Goal: Transaction & Acquisition: Purchase product/service

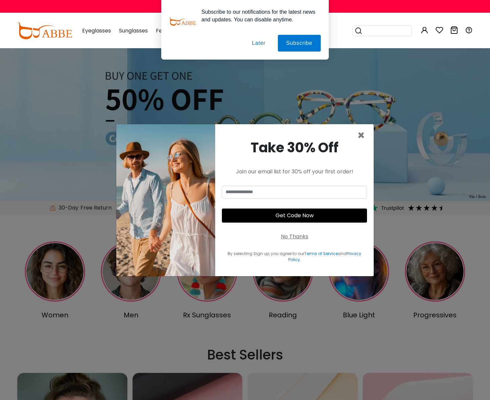
click at [258, 42] on button "Later" at bounding box center [258, 43] width 30 height 17
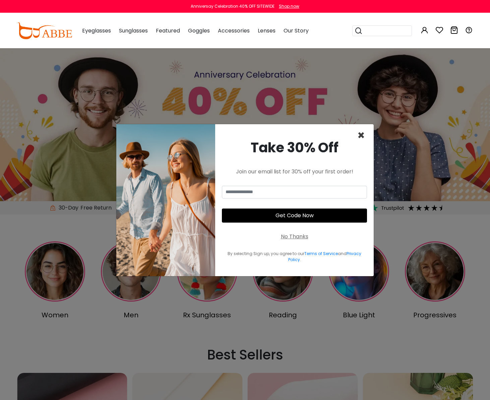
click at [361, 134] on span "×" at bounding box center [361, 135] width 8 height 17
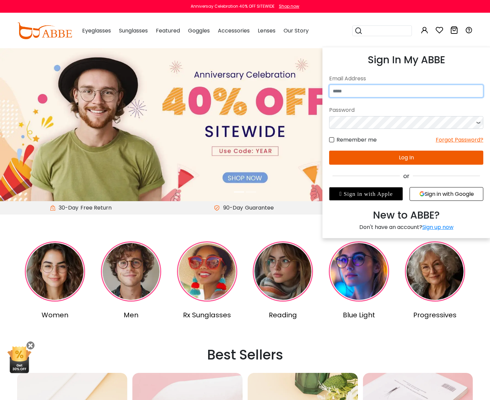
click at [412, 90] on input "email" at bounding box center [406, 91] width 154 height 13
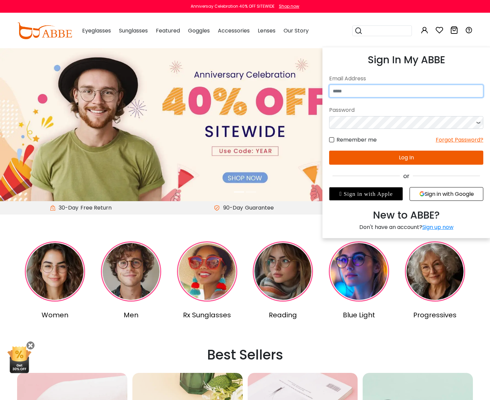
type input "**********"
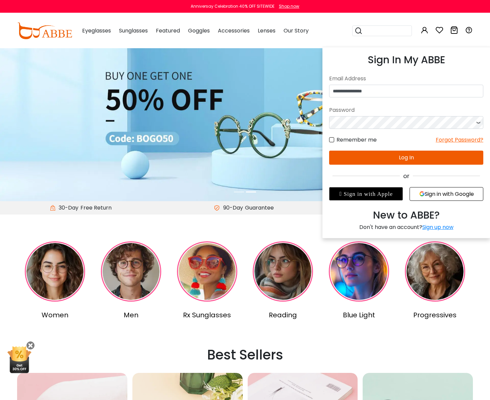
click at [409, 158] on button "Log In" at bounding box center [406, 158] width 154 height 14
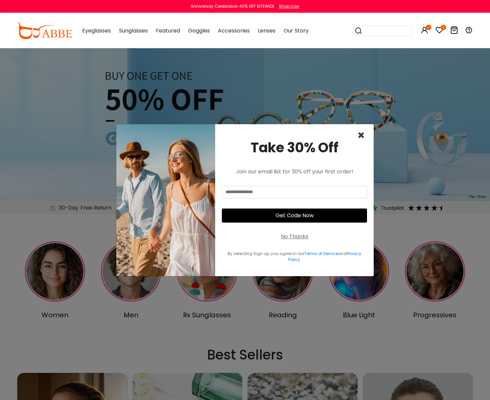
click at [362, 135] on span "×" at bounding box center [361, 135] width 8 height 17
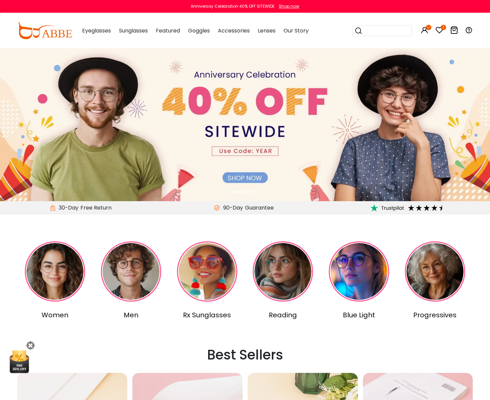
click at [440, 29] on icon at bounding box center [439, 30] width 8 height 8
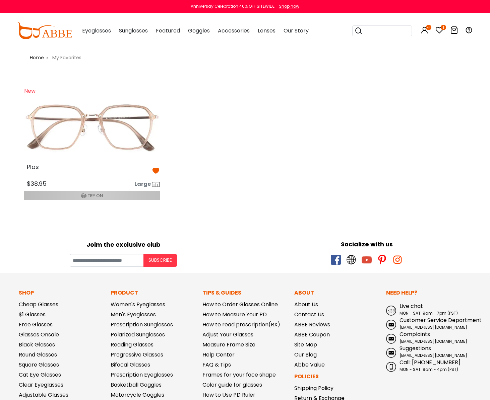
click at [99, 194] on span "TRY ON" at bounding box center [95, 196] width 15 height 6
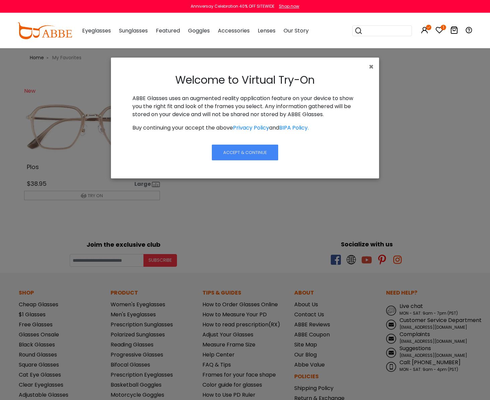
click at [249, 149] on span "Accept & Continue" at bounding box center [245, 152] width 44 height 6
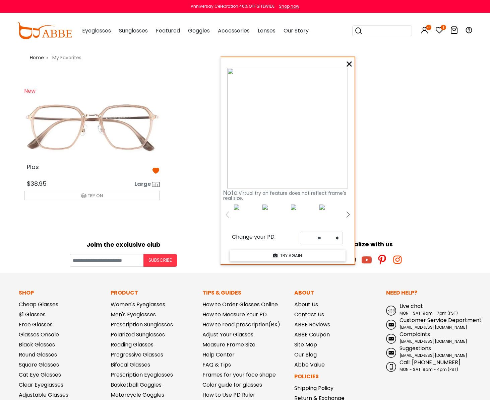
drag, startPoint x: 54, startPoint y: 40, endPoint x: 273, endPoint y: 60, distance: 220.0
click at [274, 60] on div "Note: Virtual try on feature does not reflect frame's real size. Change your PD…" at bounding box center [287, 160] width 134 height 207
select select "**"
click at [305, 256] on button "TRY AGAIN" at bounding box center [287, 256] width 116 height 12
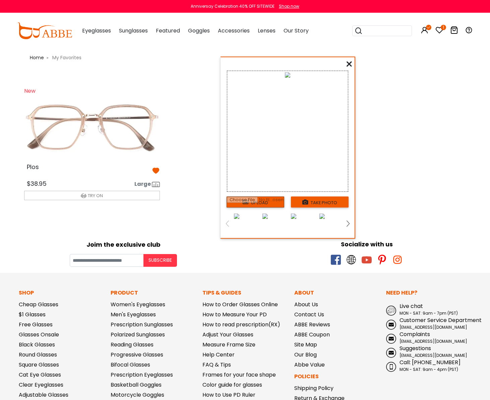
click at [328, 202] on button "take photo" at bounding box center [320, 202] width 58 height 11
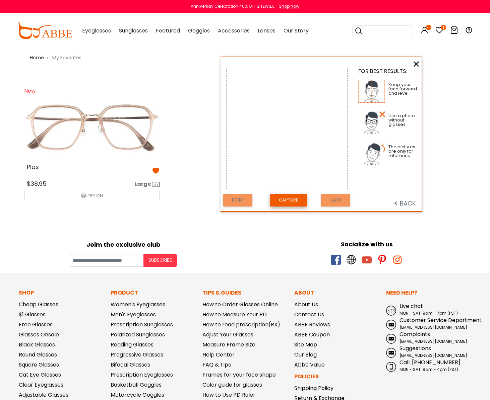
click at [284, 201] on button "Capture" at bounding box center [288, 200] width 37 height 13
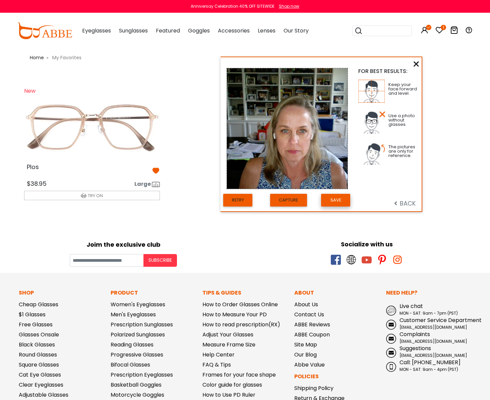
click at [328, 199] on button "Save" at bounding box center [335, 200] width 29 height 13
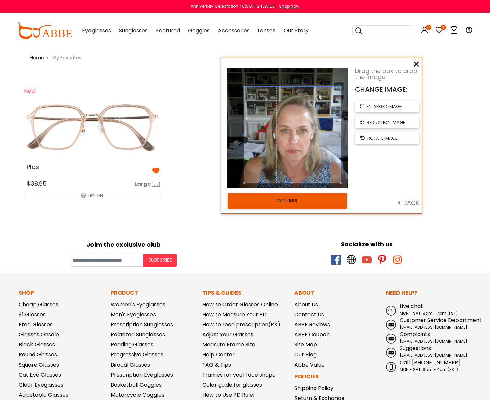
drag, startPoint x: 282, startPoint y: 134, endPoint x: 287, endPoint y: 141, distance: 8.4
click at [287, 141] on span at bounding box center [292, 135] width 96 height 96
click at [293, 199] on button "CONTINUE" at bounding box center [287, 200] width 119 height 15
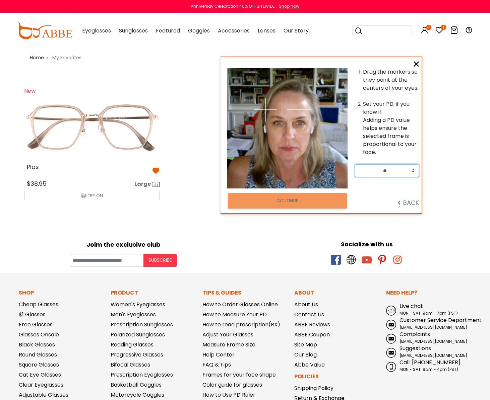
select select "**"
drag, startPoint x: 299, startPoint y: 110, endPoint x: 300, endPoint y: 123, distance: 13.1
click at [300, 123] on img at bounding box center [299, 122] width 23 height 23
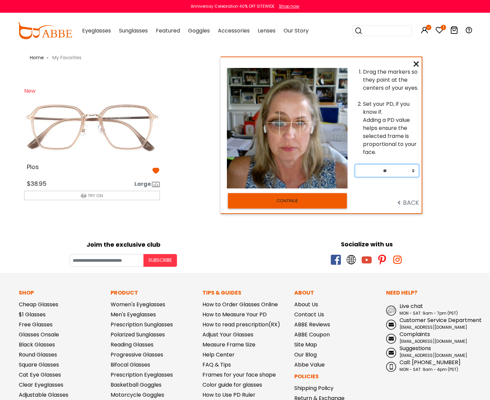
drag, startPoint x: 266, startPoint y: 112, endPoint x: 279, endPoint y: 123, distance: 17.2
click at [279, 123] on img at bounding box center [278, 122] width 23 height 23
click at [282, 202] on button "CONTINUE" at bounding box center [287, 200] width 119 height 15
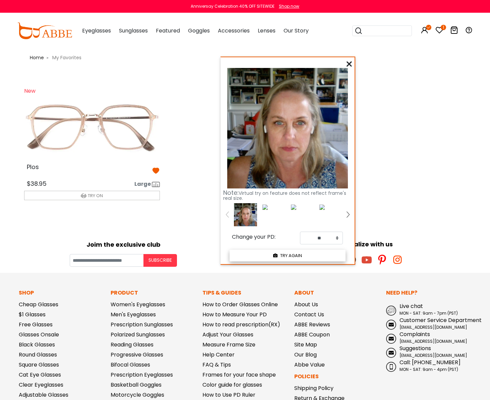
click at [284, 257] on button "TRY AGAIN" at bounding box center [287, 256] width 116 height 12
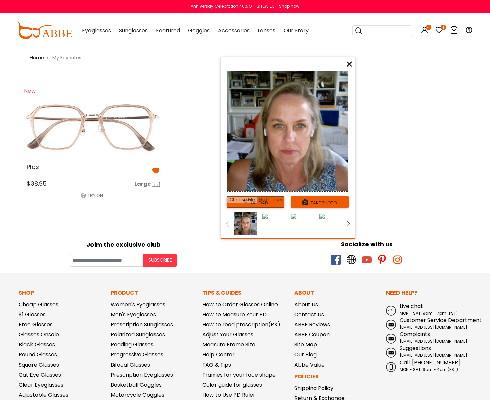
click at [247, 225] on img at bounding box center [245, 223] width 23 height 23
click at [89, 195] on span "TRY ON" at bounding box center [95, 196] width 15 height 6
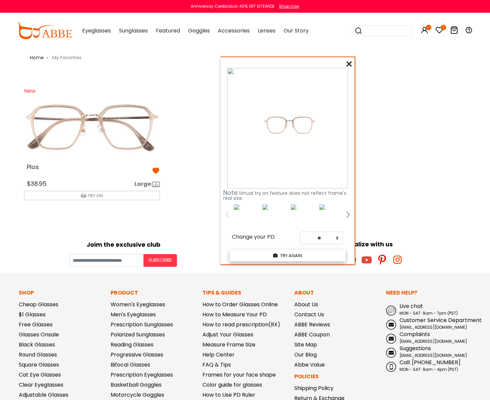
click at [304, 256] on button "TRY AGAIN" at bounding box center [287, 256] width 116 height 12
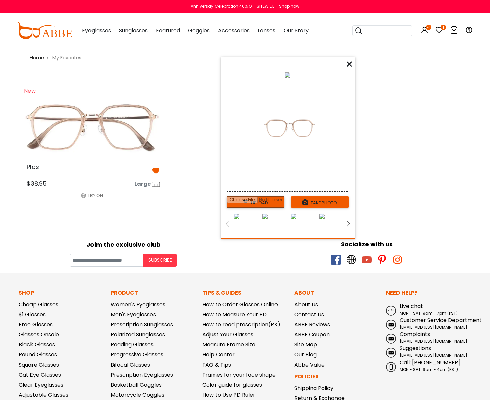
click at [239, 219] on img at bounding box center [236, 216] width 5 height 5
click at [349, 222] on img at bounding box center [347, 224] width 3 height 6
click at [303, 224] on img at bounding box center [302, 223] width 23 height 23
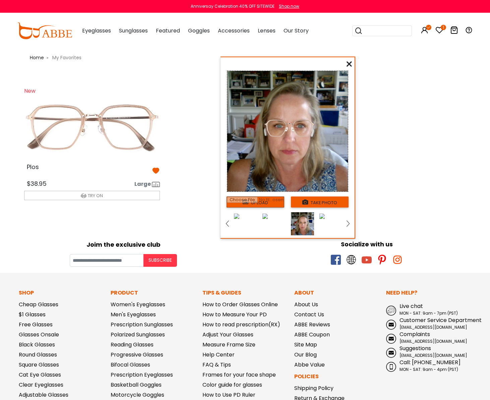
click at [94, 121] on img at bounding box center [92, 127] width 146 height 73
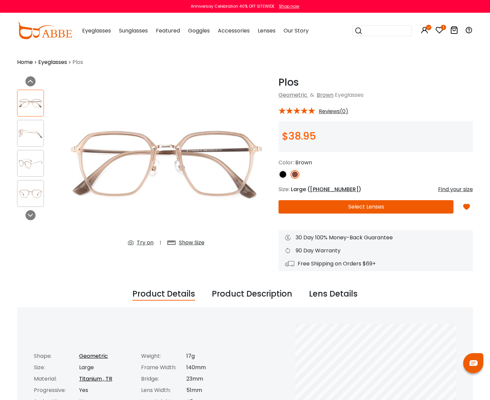
click at [289, 111] on icon at bounding box center [289, 110] width 7 height 7
click at [374, 206] on button "Select Lenses" at bounding box center [365, 206] width 175 height 13
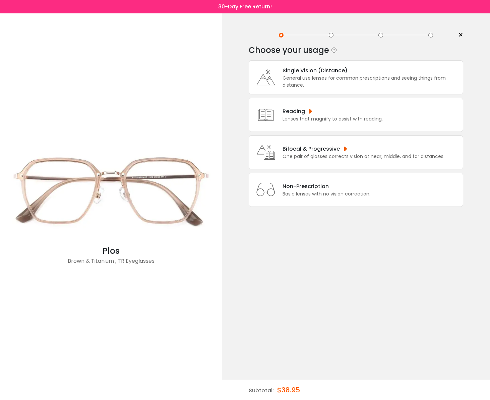
click at [314, 153] on div "Bifocal & Progressive" at bounding box center [363, 149] width 162 height 8
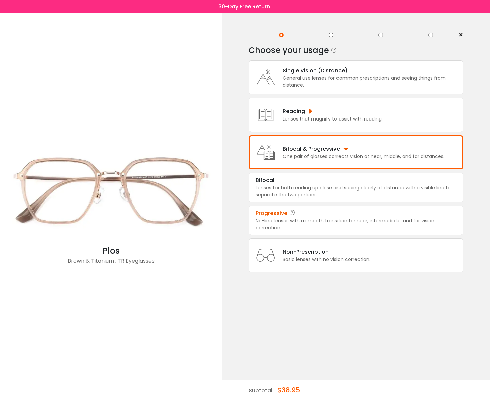
click at [301, 228] on div "No-line lenses with a smooth transition for near, intermediate, and far vision …" at bounding box center [356, 224] width 200 height 14
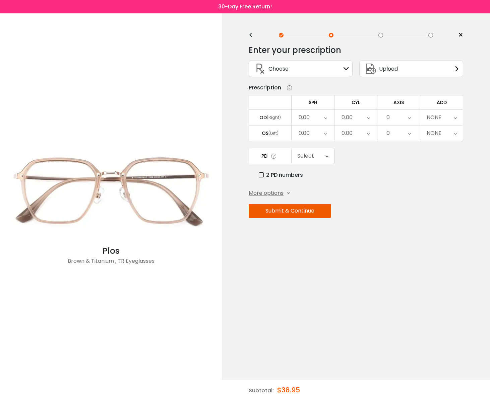
click at [326, 119] on icon at bounding box center [325, 117] width 3 height 15
click at [310, 164] on li "-0.25" at bounding box center [312, 163] width 43 height 12
click at [325, 133] on icon at bounding box center [325, 133] width 3 height 15
click at [313, 167] on li "-0.50" at bounding box center [312, 167] width 43 height 12
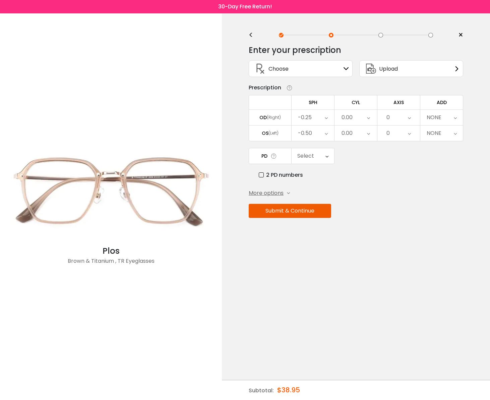
click at [367, 118] on icon at bounding box center [368, 117] width 3 height 15
click at [357, 142] on li "-1.25" at bounding box center [355, 141] width 43 height 12
click at [365, 135] on div "0.00" at bounding box center [355, 133] width 43 height 15
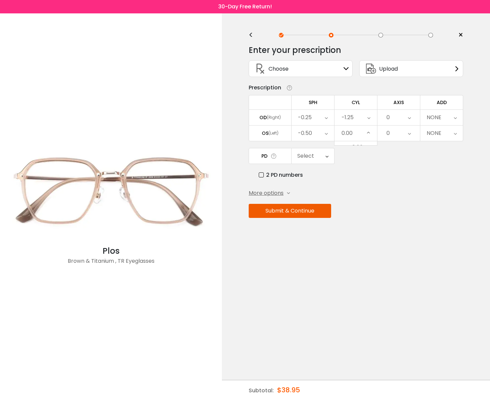
scroll to position [246, 0]
click at [357, 168] on li "-0.50" at bounding box center [355, 167] width 43 height 12
click at [410, 118] on icon at bounding box center [409, 117] width 3 height 15
click at [400, 142] on li "20" at bounding box center [398, 140] width 43 height 12
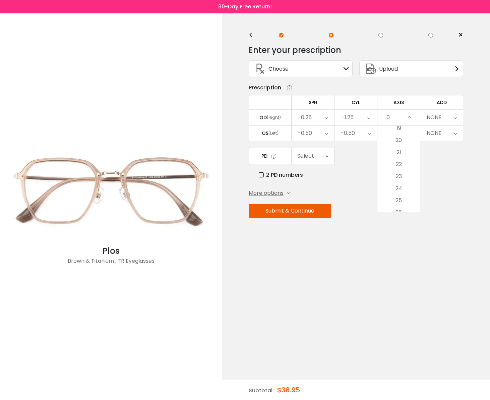
scroll to position [0, 0]
click at [409, 135] on icon at bounding box center [409, 133] width 3 height 15
click at [401, 181] on li "15" at bounding box center [398, 180] width 43 height 12
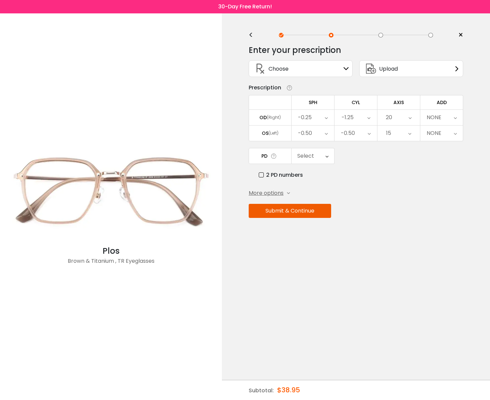
click at [455, 120] on icon at bounding box center [454, 117] width 3 height 15
click at [440, 191] on li "+2.75" at bounding box center [441, 191] width 43 height 12
click at [326, 157] on icon at bounding box center [326, 155] width 3 height 15
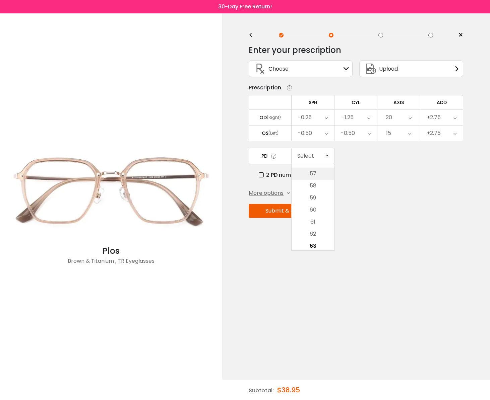
click at [315, 175] on li "57" at bounding box center [312, 174] width 43 height 12
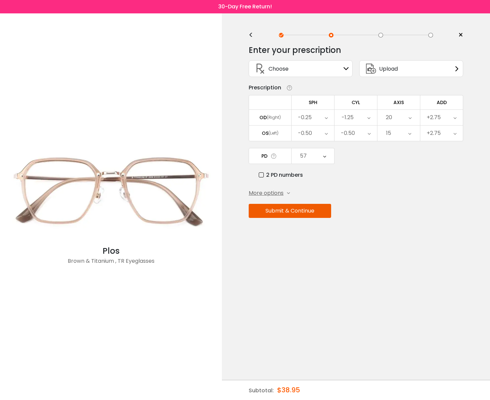
click at [295, 214] on button "Submit & Continue" at bounding box center [289, 211] width 82 height 14
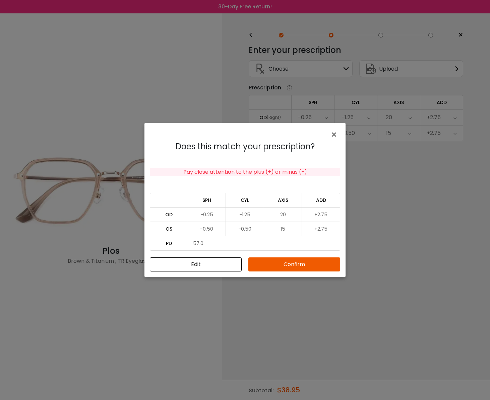
click at [301, 264] on button "Confirm" at bounding box center [294, 265] width 92 height 14
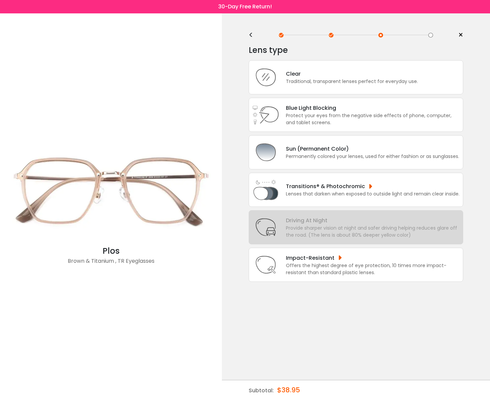
scroll to position [0, 0]
click at [290, 75] on div "Clear" at bounding box center [352, 74] width 132 height 8
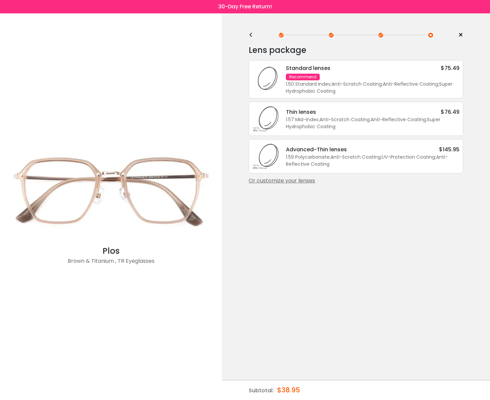
click at [352, 78] on div "Standard lenses $75.49 Recommend 1.50 Standard Index ; Anti-Scratch Coating ; A…" at bounding box center [369, 79] width 180 height 31
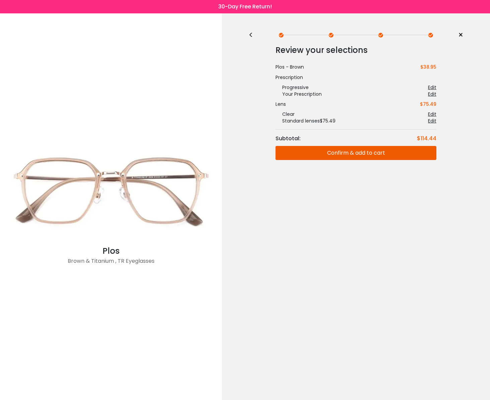
click at [340, 155] on button "Confirm & add to cart" at bounding box center [355, 153] width 161 height 14
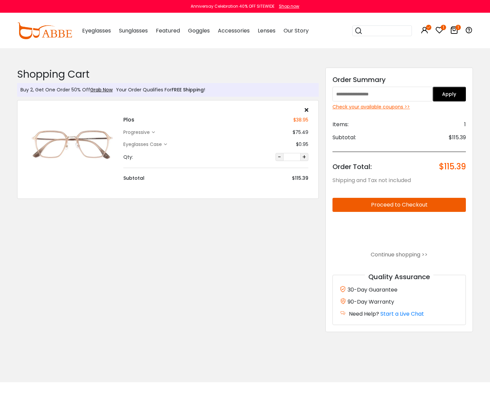
click at [389, 107] on div "Check your available coupons >>" at bounding box center [398, 106] width 133 height 7
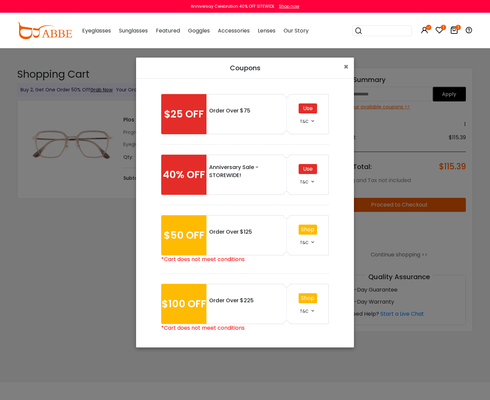
click at [306, 170] on div "Use" at bounding box center [307, 169] width 18 height 10
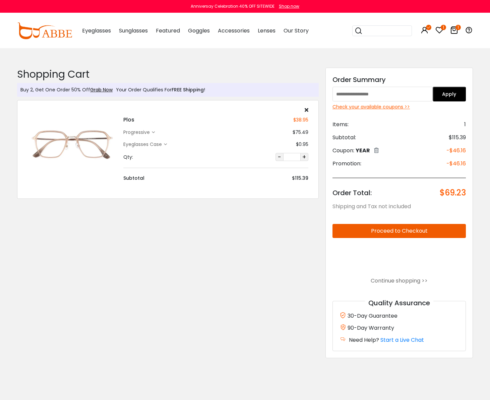
click at [401, 232] on button "Proceed to Checkout" at bounding box center [398, 231] width 133 height 14
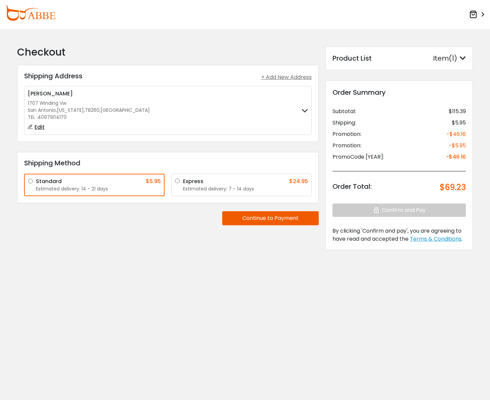
click at [271, 220] on button "Continue to Payment" at bounding box center [270, 218] width 96 height 14
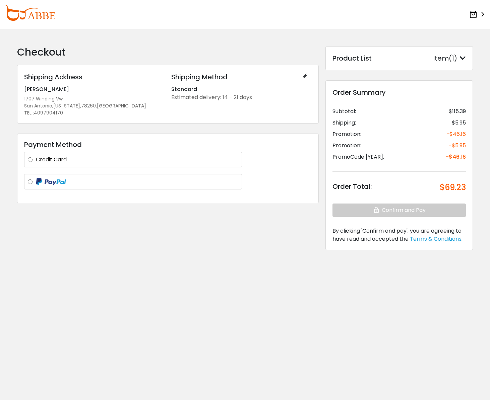
click at [36, 159] on label "Credit Card" at bounding box center [137, 160] width 202 height 8
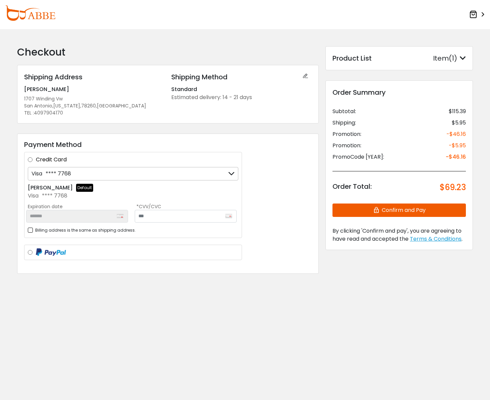
click at [61, 216] on div "*******" at bounding box center [77, 216] width 102 height 13
click at [230, 173] on icon at bounding box center [231, 173] width 6 height 13
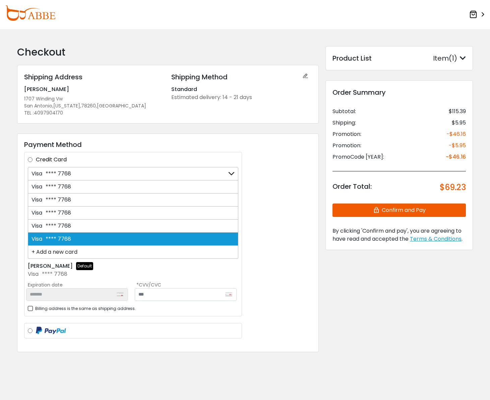
click at [174, 174] on div "Visa **** 7768" at bounding box center [133, 173] width 210 height 13
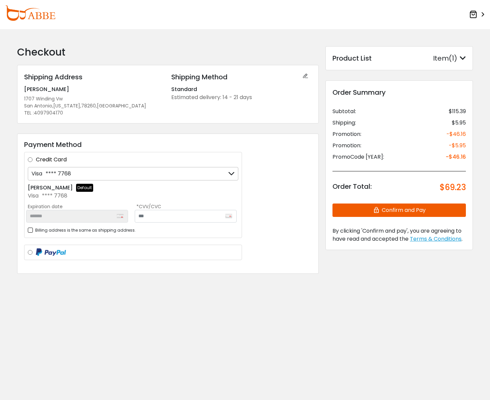
click at [229, 173] on icon at bounding box center [231, 173] width 6 height 13
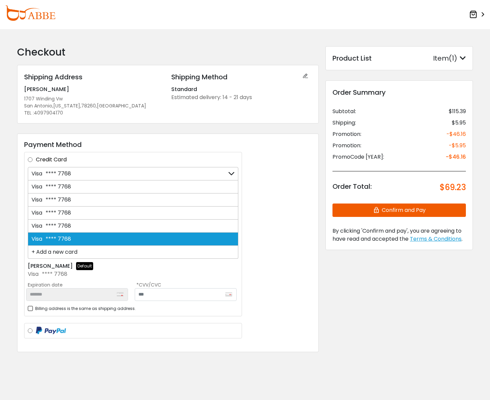
click at [103, 224] on div "Visa **** 7768" at bounding box center [133, 226] width 210 height 13
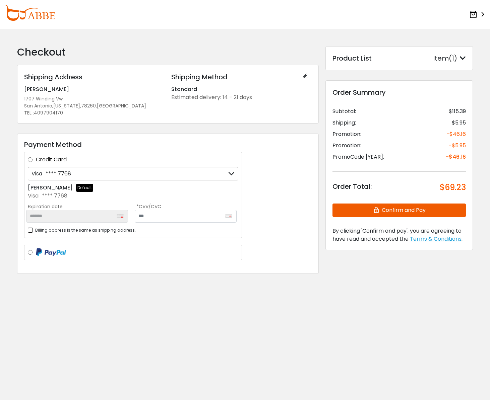
click at [76, 217] on div "*******" at bounding box center [77, 216] width 102 height 13
click at [233, 172] on icon at bounding box center [231, 173] width 6 height 13
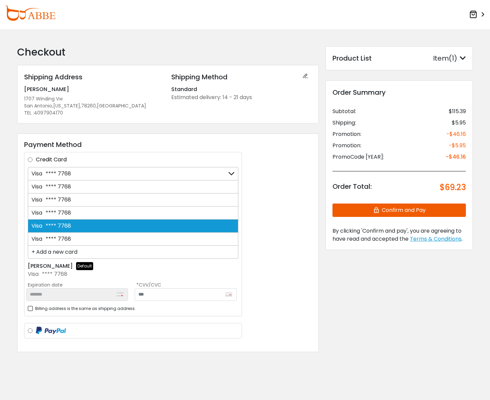
click at [40, 253] on div "+ Add a new card" at bounding box center [133, 252] width 210 height 13
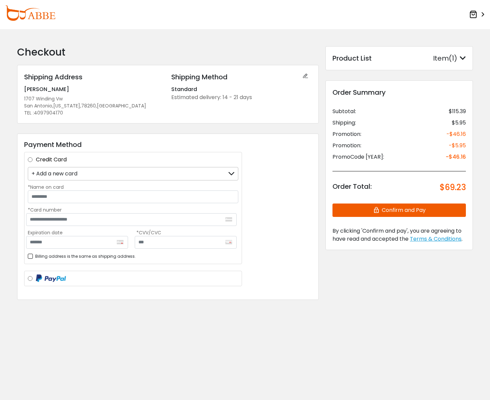
click at [37, 173] on div "+ Add a new card" at bounding box center [54, 173] width 46 height 13
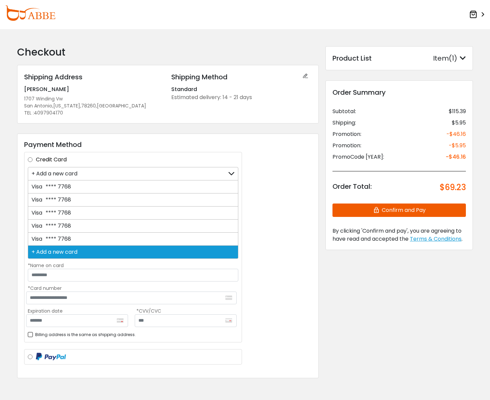
scroll to position [0, 0]
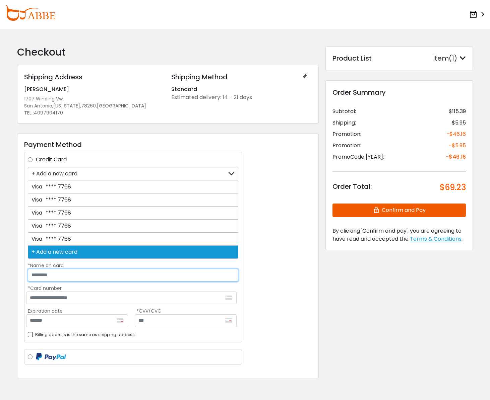
click at [32, 274] on input "*Name on card" at bounding box center [133, 275] width 210 height 13
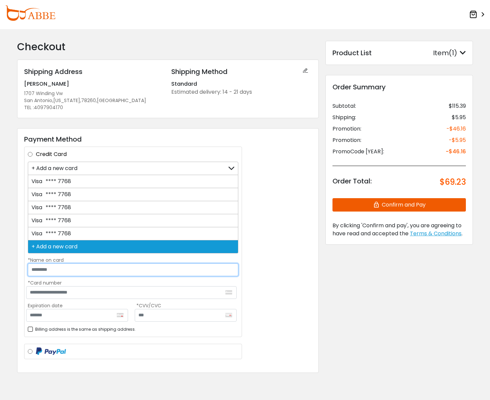
click at [45, 273] on input "*Name on card" at bounding box center [133, 270] width 210 height 13
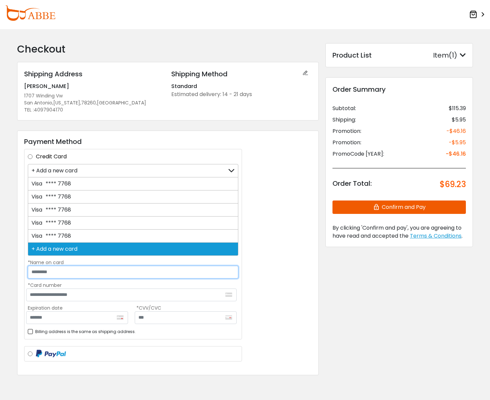
scroll to position [3, 0]
type input "**********"
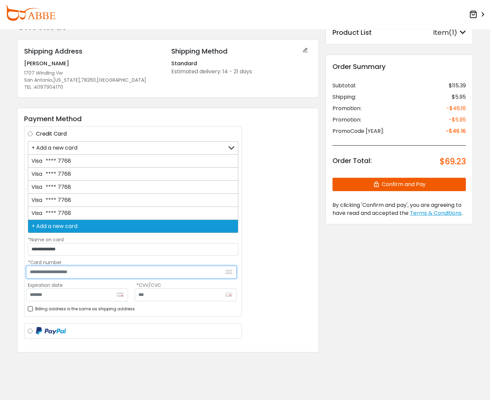
scroll to position [27, 0]
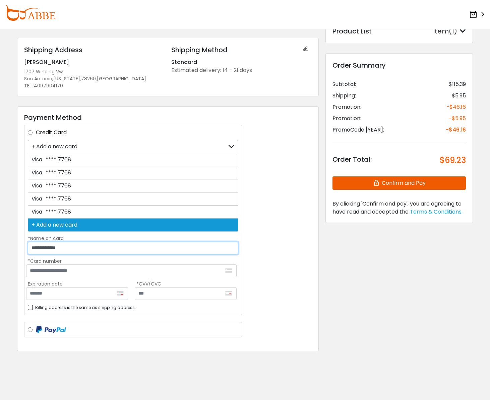
click at [87, 248] on input "**********" at bounding box center [133, 248] width 210 height 13
type input "**********"
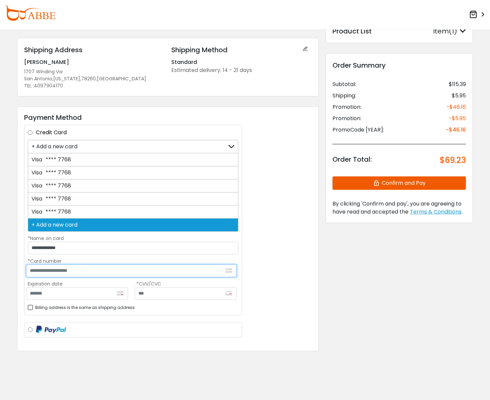
type input "**********"
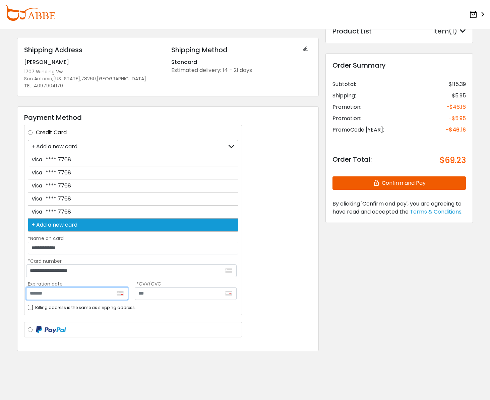
type input "*******"
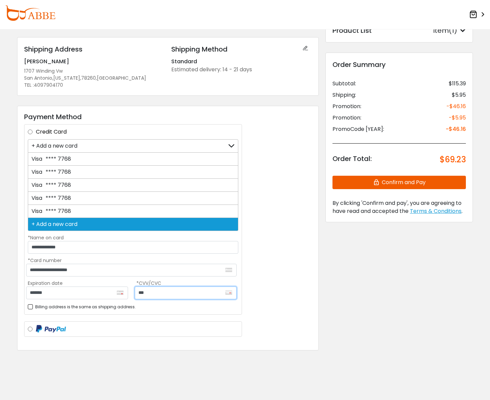
drag, startPoint x: 149, startPoint y: 295, endPoint x: 130, endPoint y: 294, distance: 19.1
type input "***"
click at [388, 181] on button "Confirm and Pay" at bounding box center [398, 182] width 133 height 13
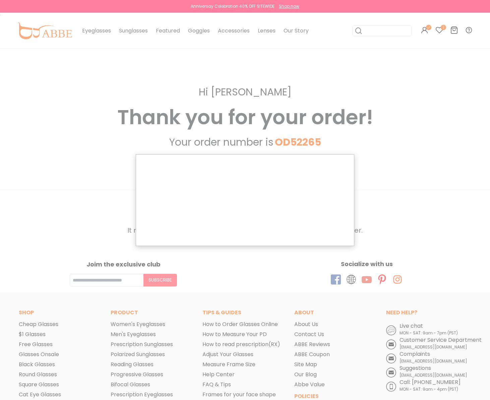
scroll to position [0, 3]
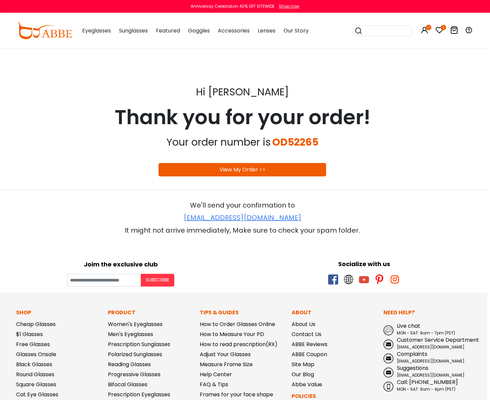
click at [247, 169] on link "View My Order >>" at bounding box center [242, 170] width 46 height 8
